Goal: Task Accomplishment & Management: Manage account settings

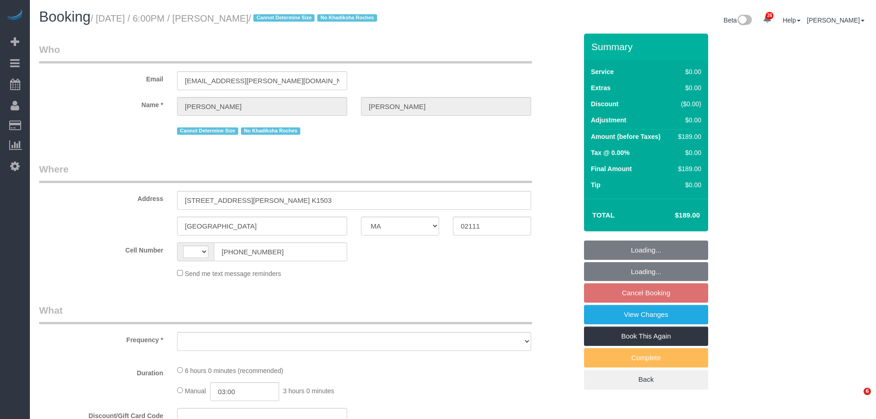
select select "MA"
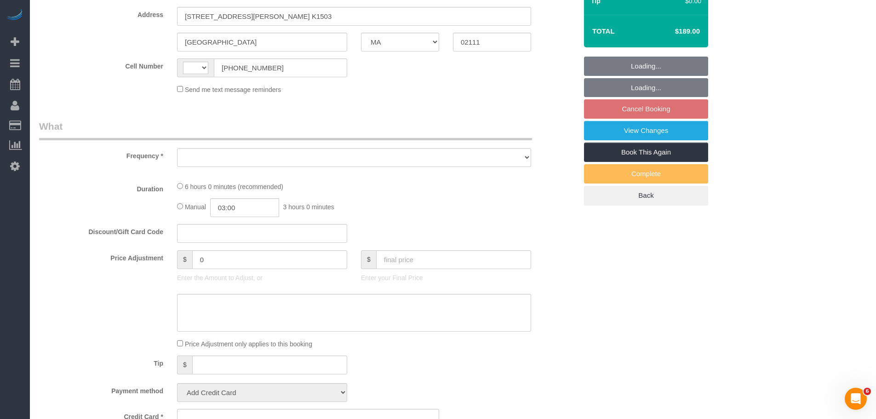
select select "string:US"
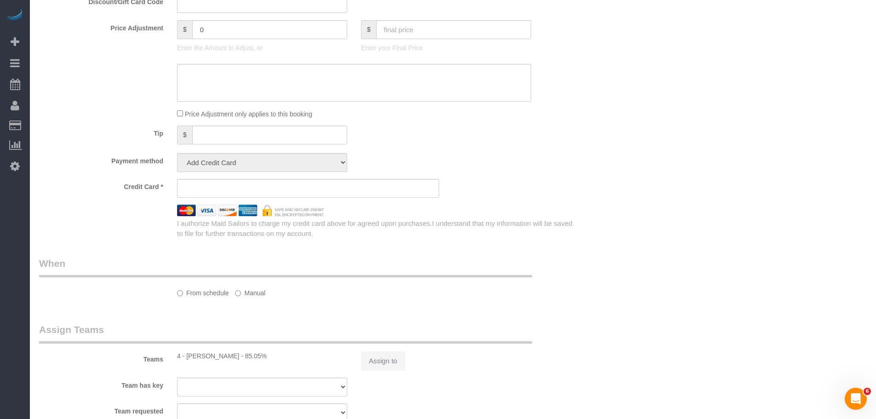
select select "2"
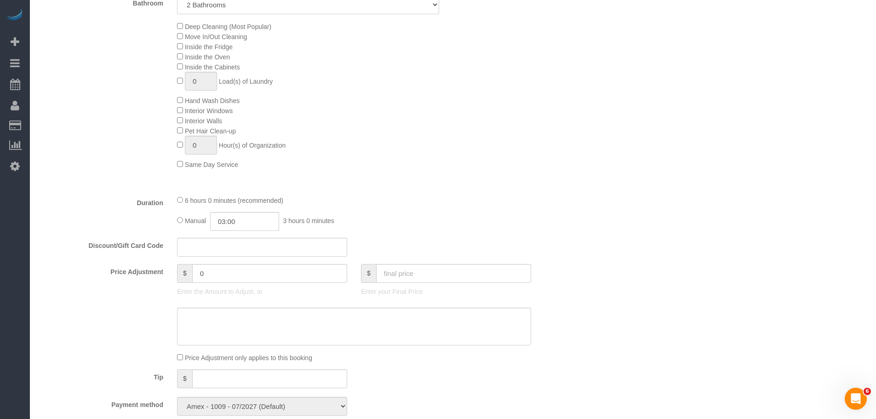
select select "string:stripe-pm_1LNdri4VGloSiKo76Yuf5Jz4"
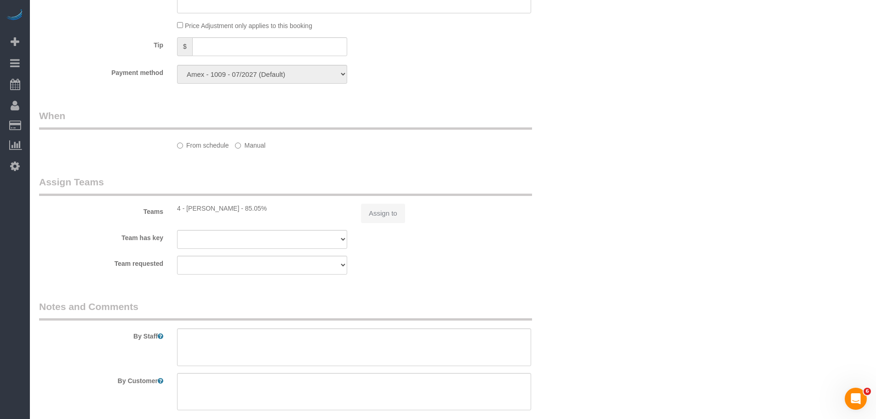
select select "object:917"
select select "spot11"
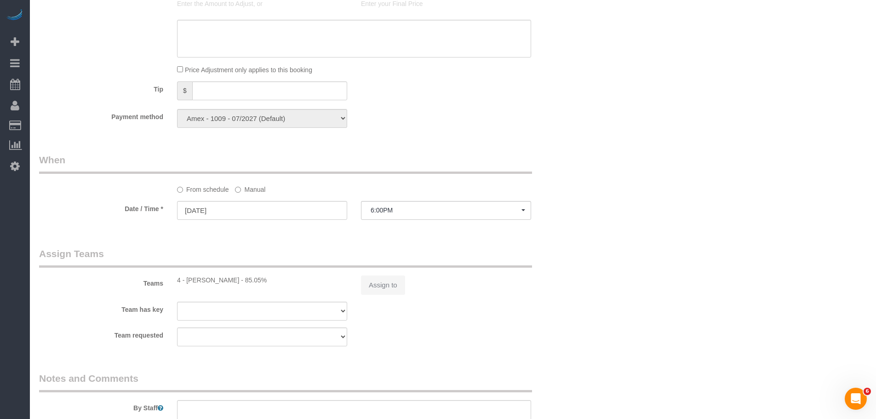
scroll to position [886, 0]
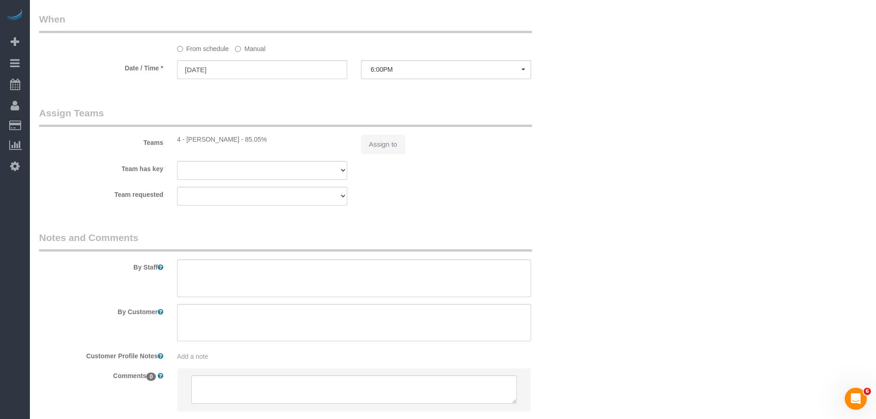
select select "object:1124"
select select "number:89"
select select "number:90"
select select "number:15"
select select "number:6"
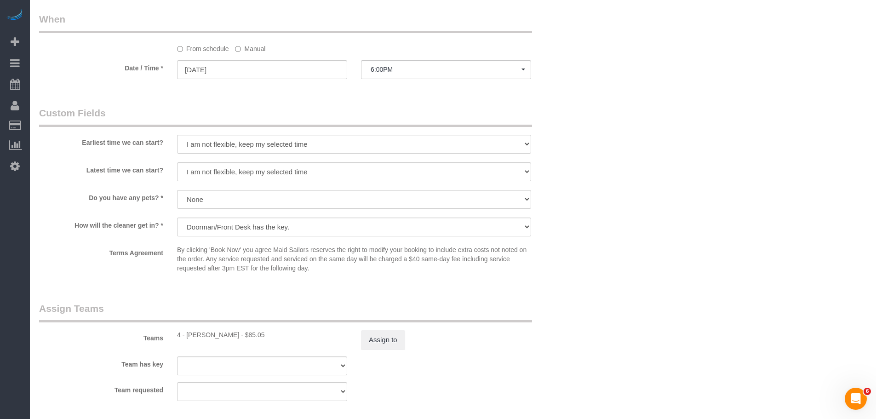
select select "2"
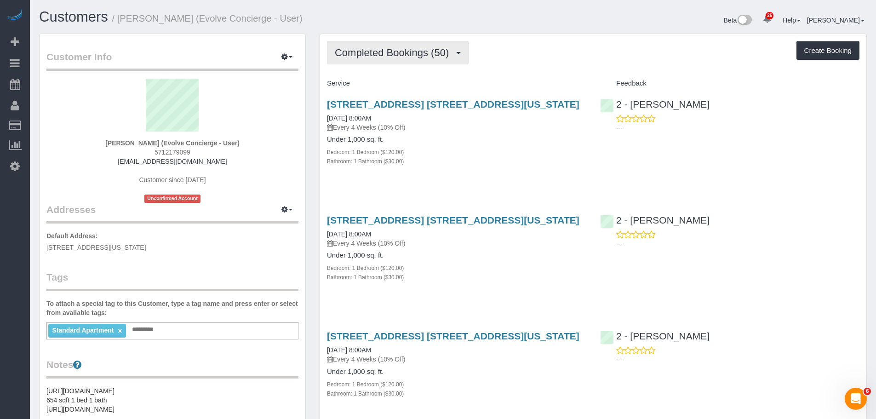
click at [392, 47] on span "Completed Bookings (50)" at bounding box center [394, 52] width 119 height 11
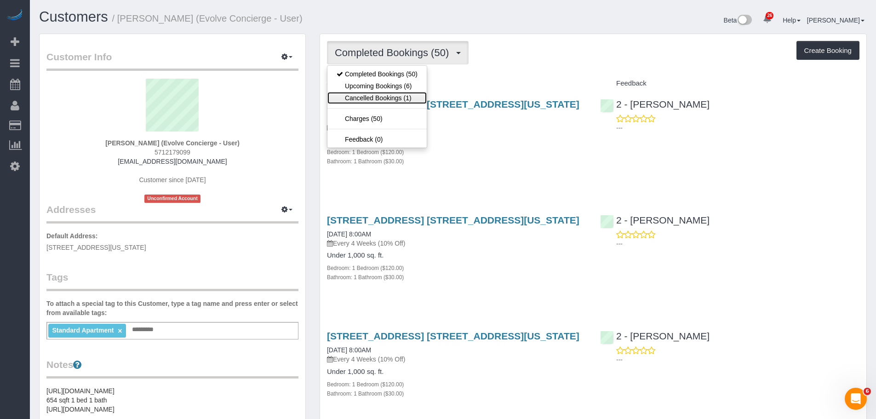
click at [387, 100] on link "Cancelled Bookings (1)" at bounding box center [376, 98] width 99 height 12
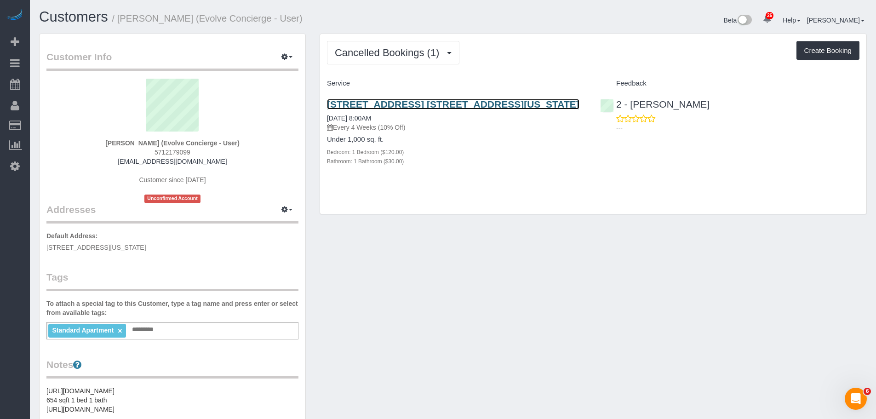
click at [383, 105] on link "18 West 48th Street, Apt. 27c, New York, NY 10036" at bounding box center [453, 104] width 252 height 11
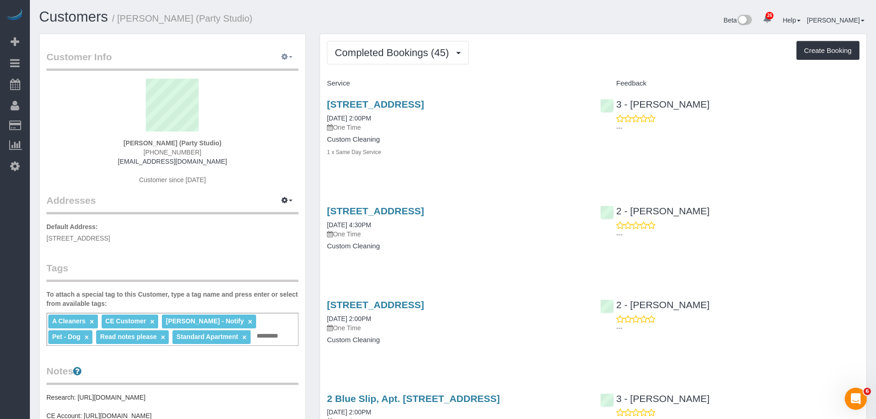
click at [291, 58] on span "button" at bounding box center [291, 57] width 4 height 2
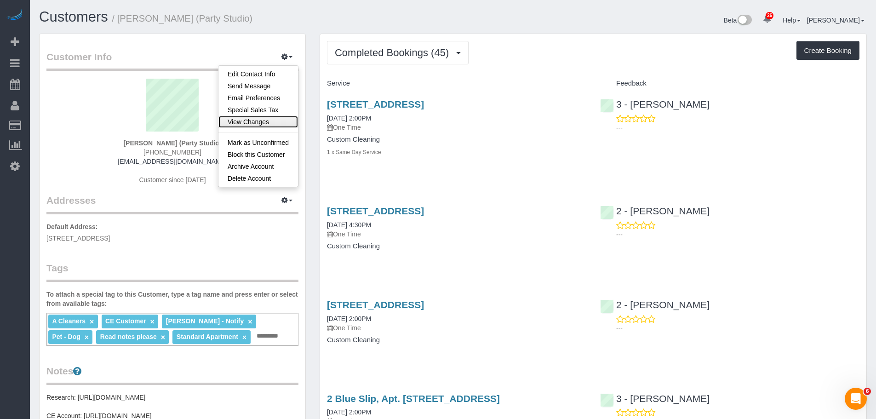
click at [261, 124] on link "View Changes" at bounding box center [258, 122] width 80 height 12
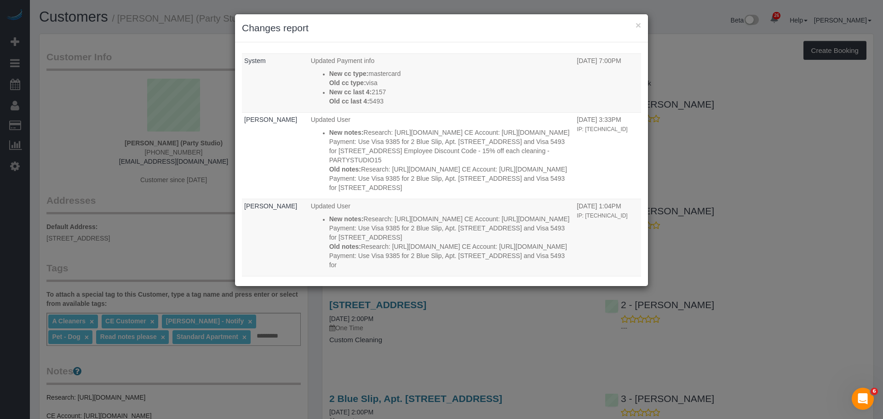
scroll to position [1103, 0]
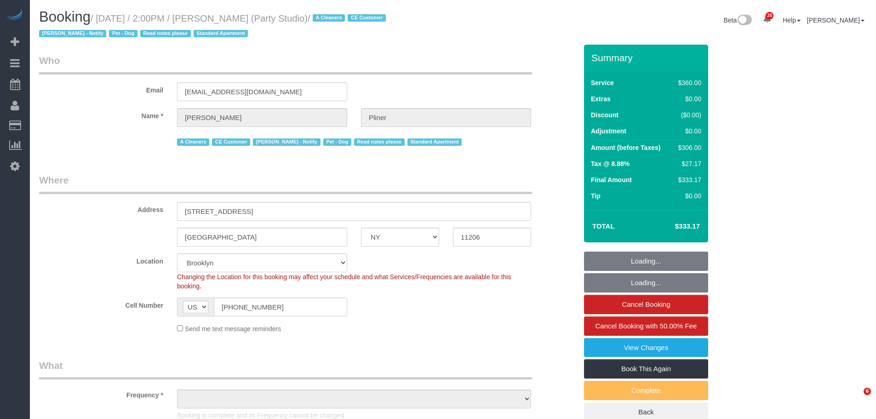
select select "NY"
select select "number:89"
select select "number:90"
select select "number:13"
select select "number:7"
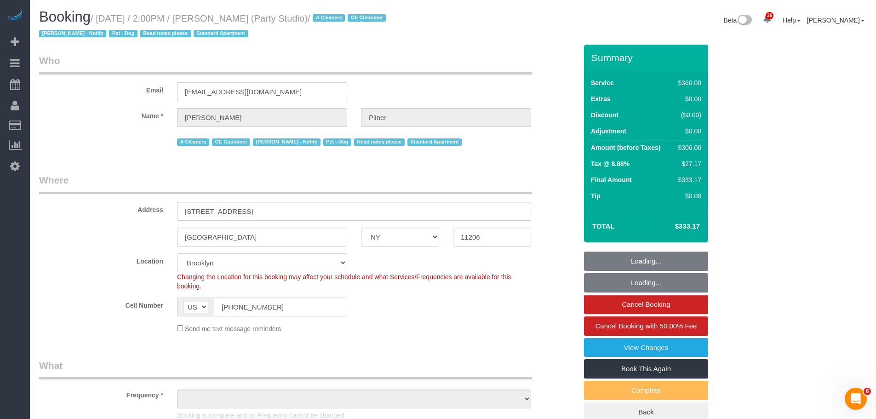
select select "object:991"
select select "string:stripe-pm_1S02kO4VGloSiKo7bjdm48gl"
select select "270"
select select "spot1"
drag, startPoint x: 189, startPoint y: 91, endPoint x: 146, endPoint y: 91, distance: 43.7
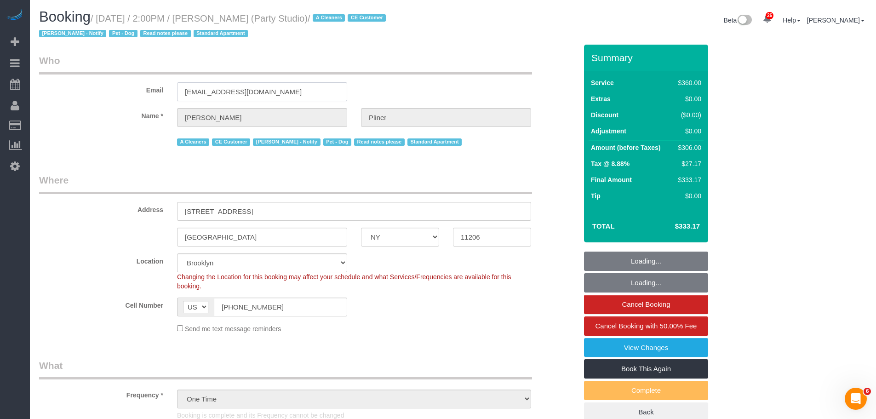
click at [146, 91] on div "Email [EMAIL_ADDRESS][DOMAIN_NAME]" at bounding box center [308, 77] width 552 height 47
select select "object:1529"
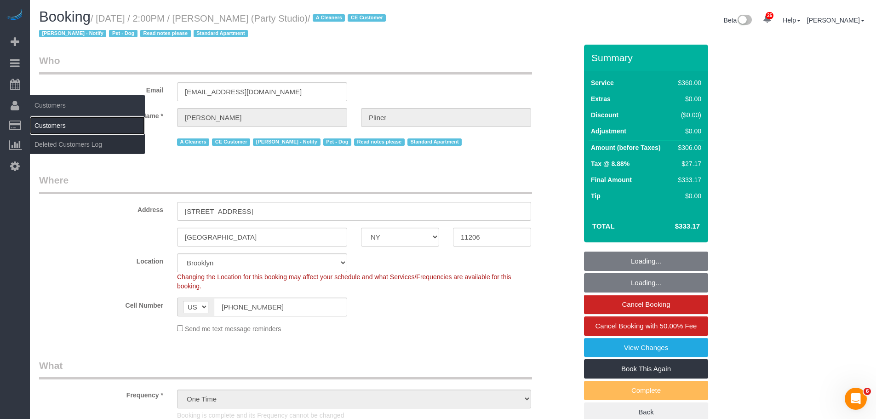
click at [51, 123] on link "Customers" at bounding box center [87, 125] width 115 height 18
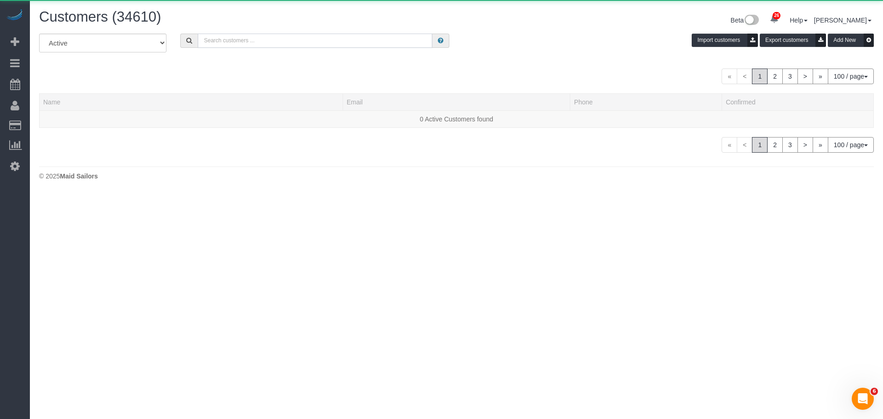
click at [372, 41] on input "text" at bounding box center [315, 41] width 234 height 14
paste input "[EMAIL_ADDRESS][DOMAIN_NAME]"
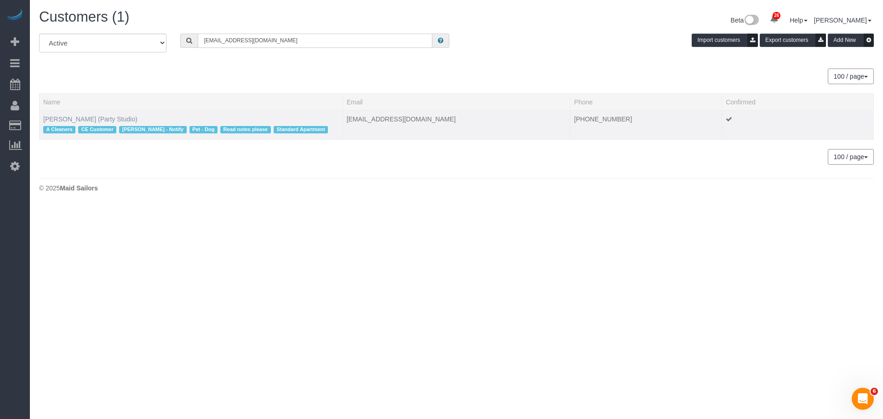
type input "[EMAIL_ADDRESS][DOMAIN_NAME]"
click at [74, 117] on link "[PERSON_NAME] (Party Studio)" at bounding box center [90, 118] width 94 height 7
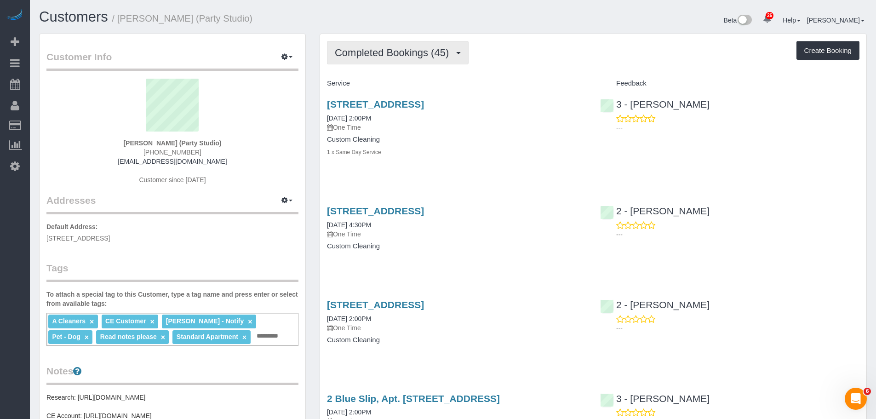
click at [387, 46] on button "Completed Bookings (45)" at bounding box center [398, 52] width 142 height 23
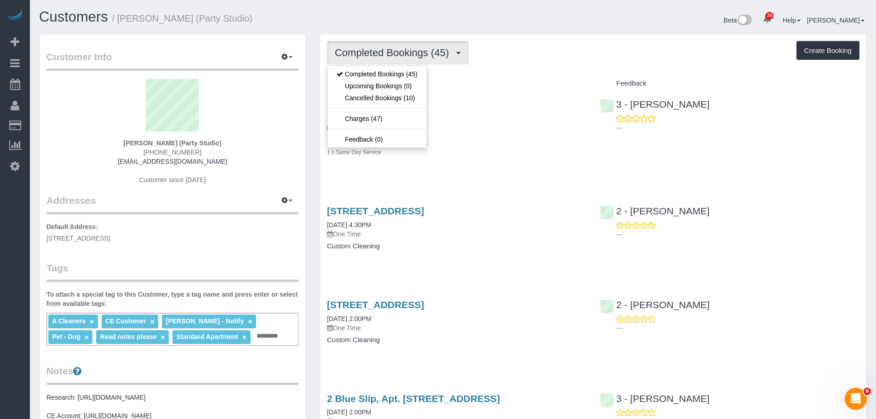
click at [525, 77] on div "Service" at bounding box center [456, 84] width 273 height 16
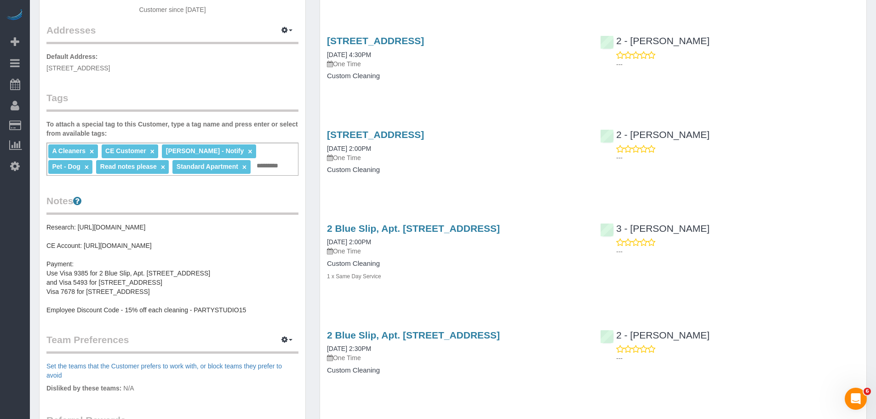
scroll to position [184, 0]
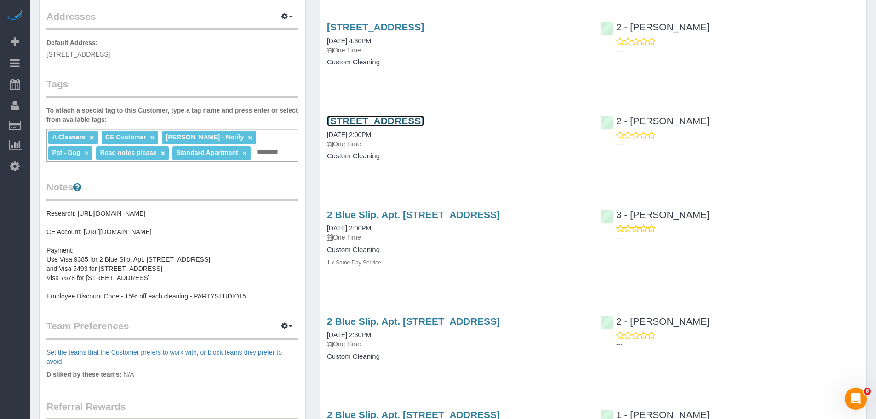
click at [424, 122] on link "[STREET_ADDRESS]" at bounding box center [375, 120] width 97 height 11
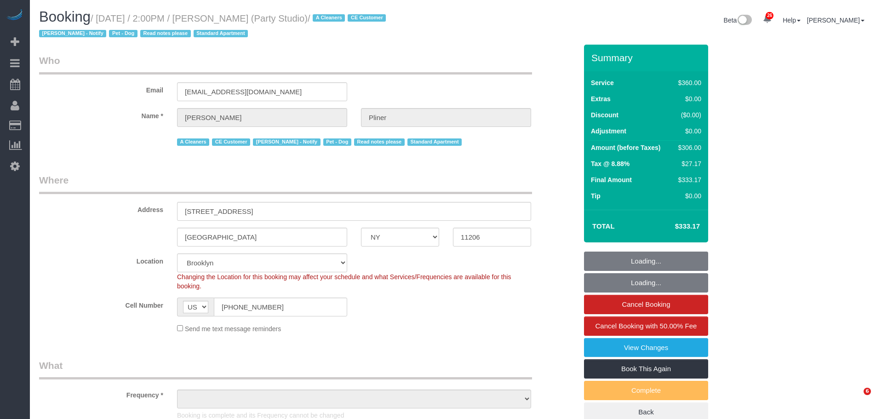
select select "NY"
select select "number:89"
select select "number:90"
select select "number:13"
select select "number:7"
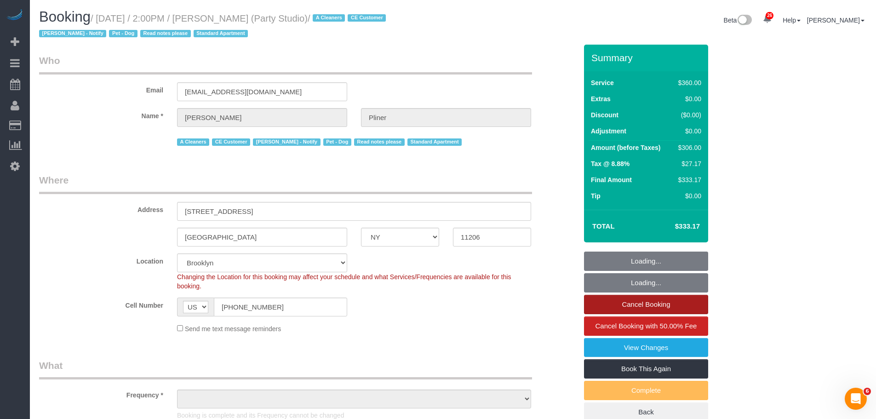
select select "spot1"
select select "object:1396"
select select "string:stripe-pm_1S02kO4VGloSiKo7bjdm48gl"
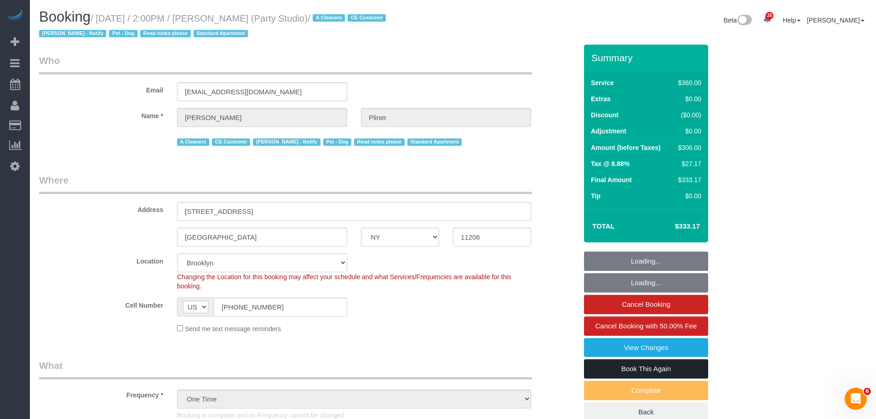
select select "270"
select select "object:1529"
click at [636, 348] on link "View Changes" at bounding box center [646, 347] width 124 height 19
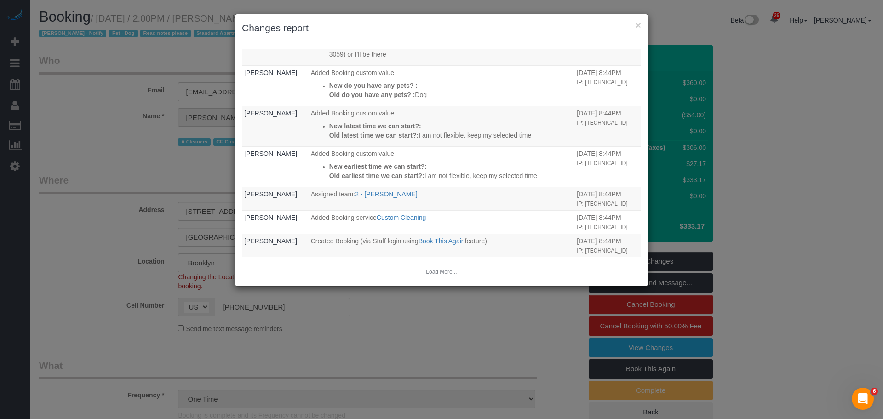
scroll to position [764, 0]
